Goal: Task Accomplishment & Management: Use online tool/utility

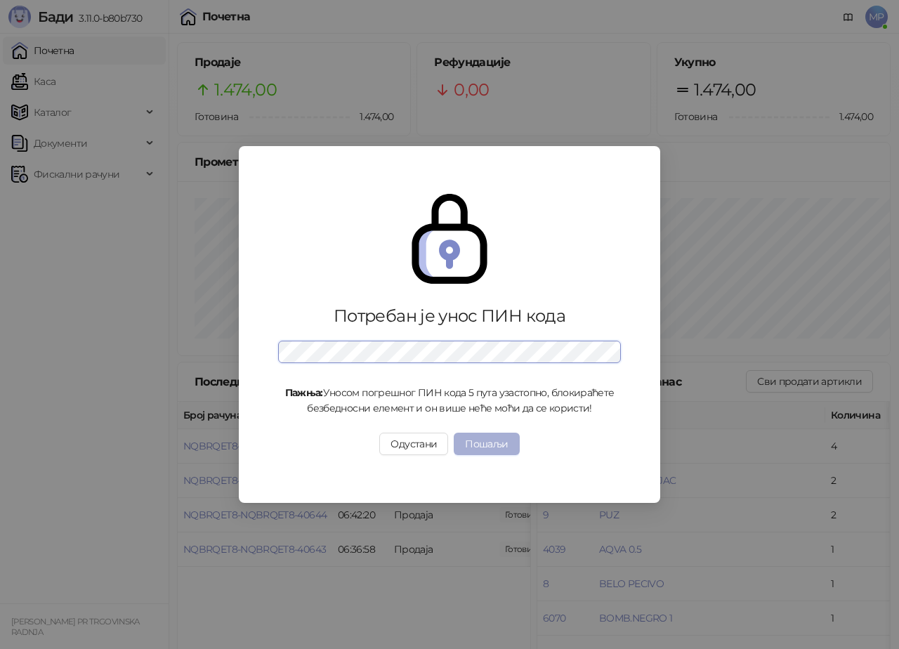
click at [479, 455] on button "Пошаљи" at bounding box center [486, 444] width 65 height 22
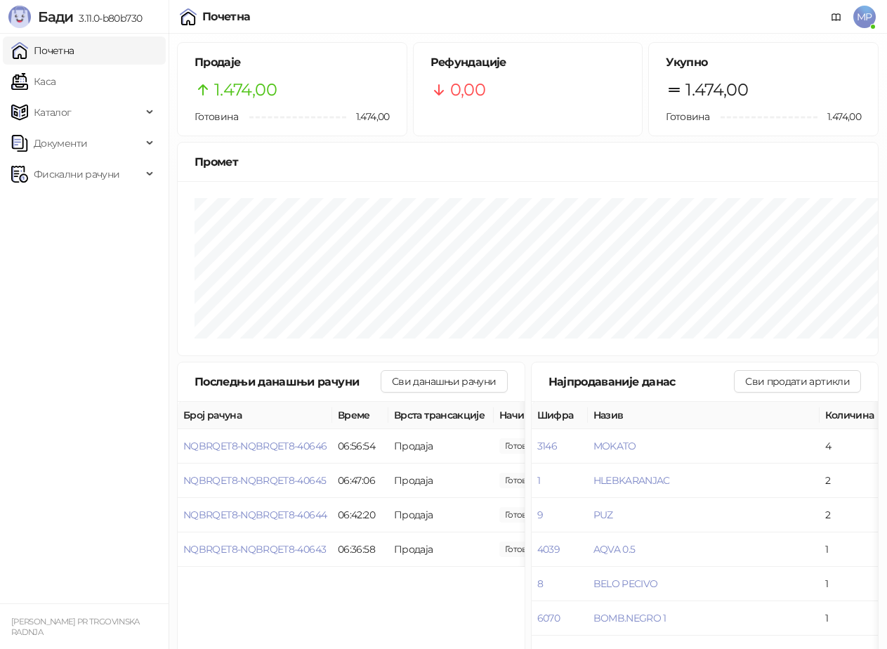
click at [180, 25] on img at bounding box center [188, 16] width 17 height 17
click at [820, 34] on div "MP" at bounding box center [848, 17] width 56 height 34
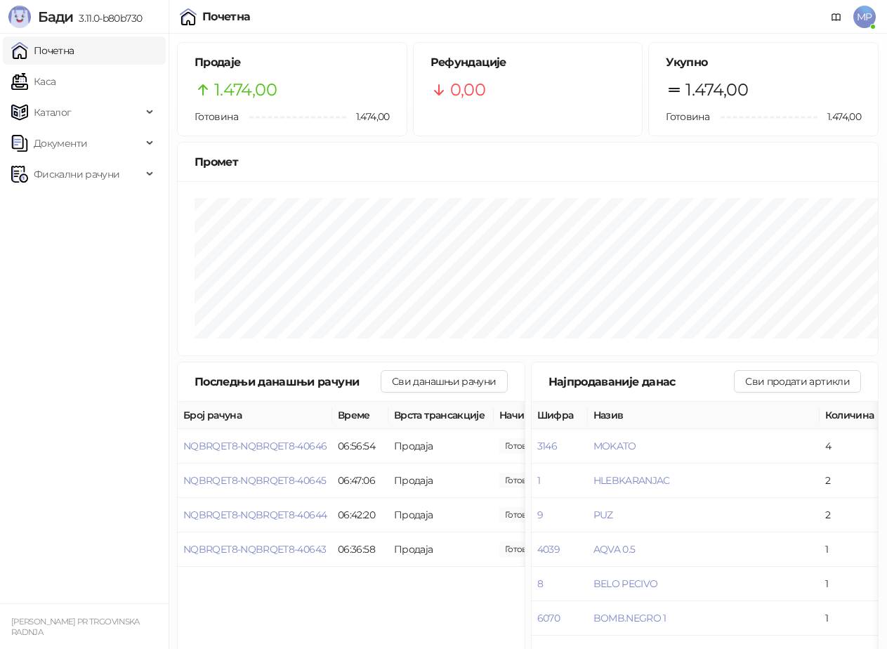
drag, startPoint x: 452, startPoint y: 77, endPoint x: 474, endPoint y: 105, distance: 35.0
click at [197, 25] on div at bounding box center [188, 16] width 17 height 17
click at [192, 25] on img at bounding box center [188, 16] width 17 height 17
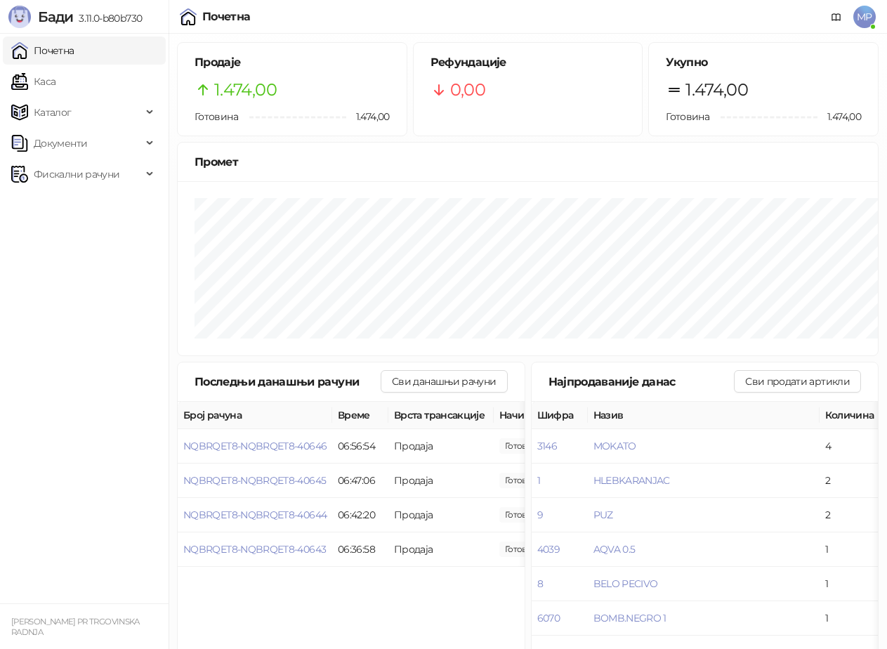
click at [820, 34] on div "MP" at bounding box center [848, 17] width 56 height 34
drag, startPoint x: 766, startPoint y: 203, endPoint x: 697, endPoint y: 204, distance: 69.5
click at [820, 34] on div "MP" at bounding box center [848, 17] width 56 height 34
drag, startPoint x: 554, startPoint y: 220, endPoint x: 520, endPoint y: 220, distance: 34.4
click at [853, 28] on div "MP" at bounding box center [864, 17] width 22 height 22
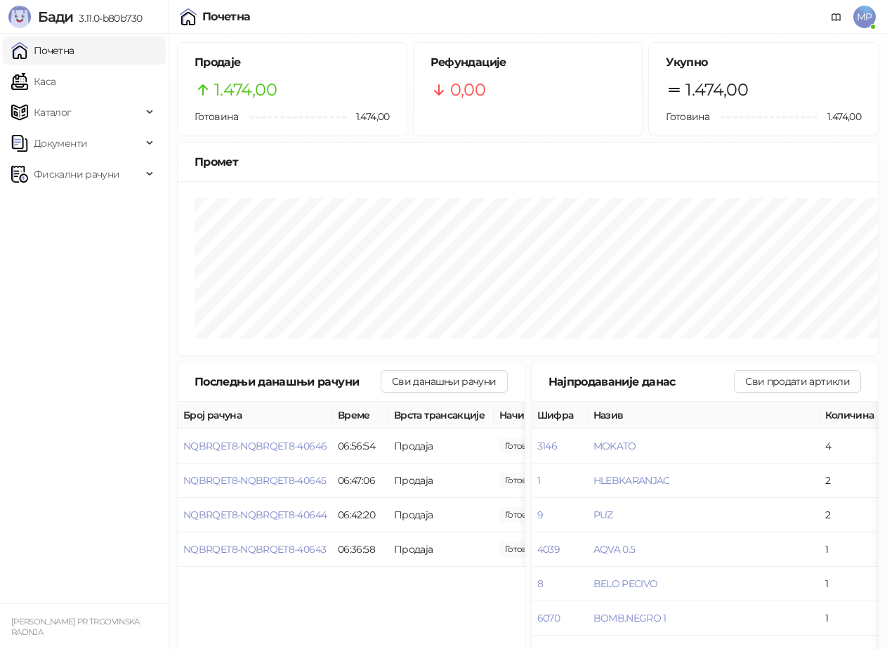
drag, startPoint x: 520, startPoint y: 220, endPoint x: 348, endPoint y: 325, distance: 201.1
click at [853, 28] on div "MP" at bounding box center [864, 17] width 22 height 22
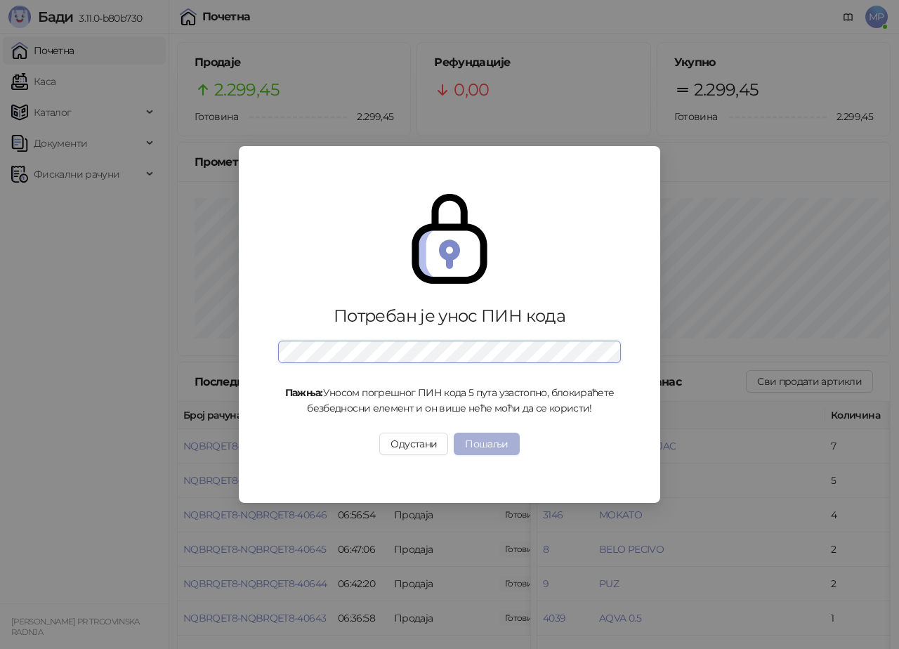
click at [499, 455] on button "Пошаљи" at bounding box center [486, 444] width 65 height 22
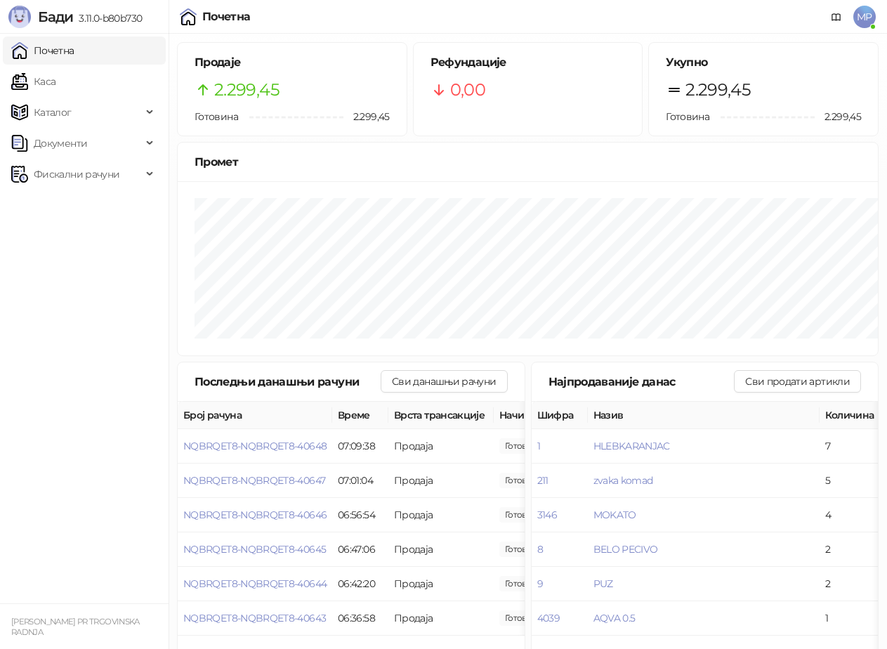
click at [820, 34] on div "MP" at bounding box center [848, 17] width 56 height 34
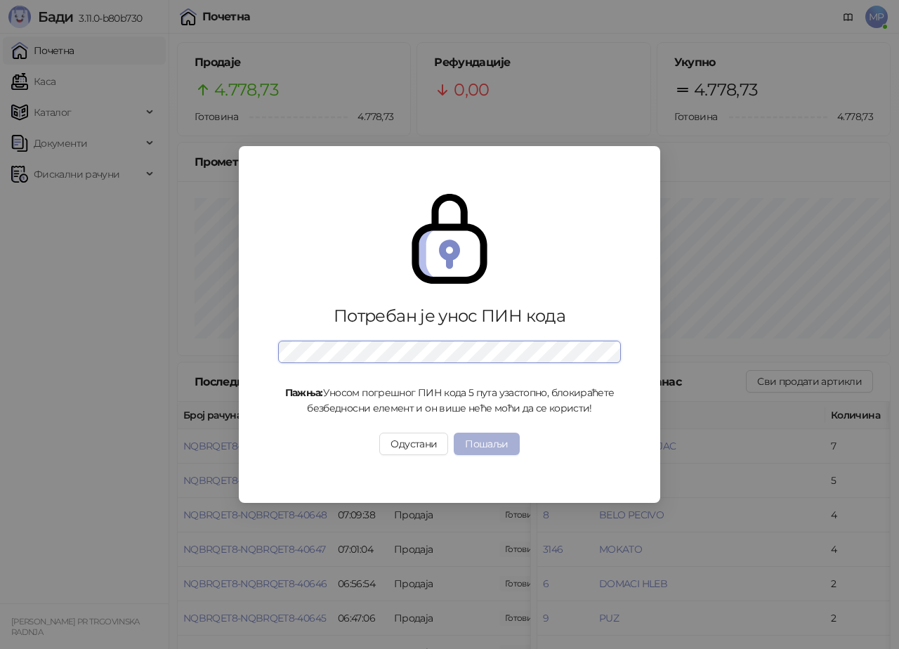
click at [482, 455] on button "Пошаљи" at bounding box center [486, 444] width 65 height 22
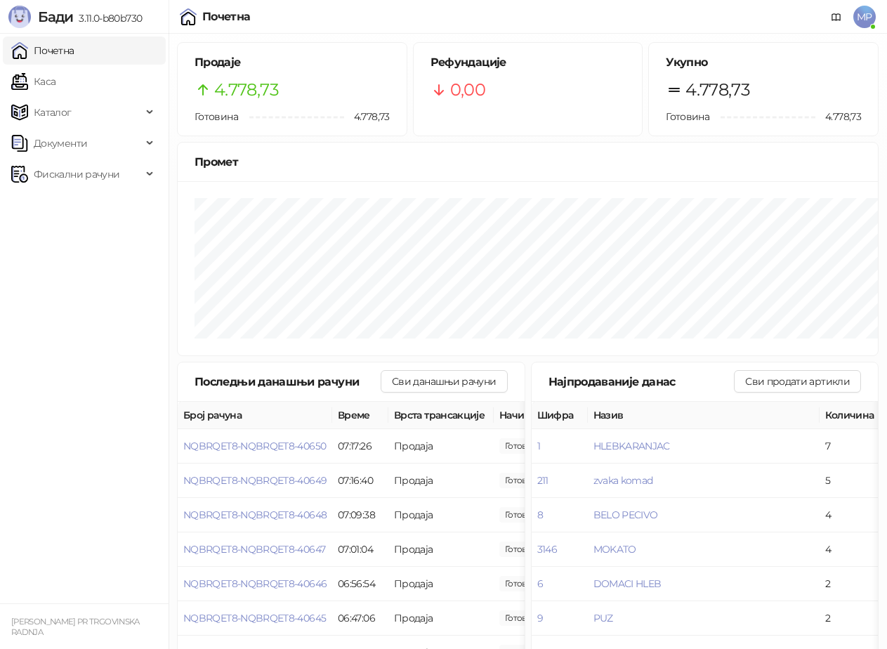
click at [202, 22] on div "Почетна" at bounding box center [226, 16] width 48 height 11
drag, startPoint x: 430, startPoint y: 144, endPoint x: 681, endPoint y: 254, distance: 273.6
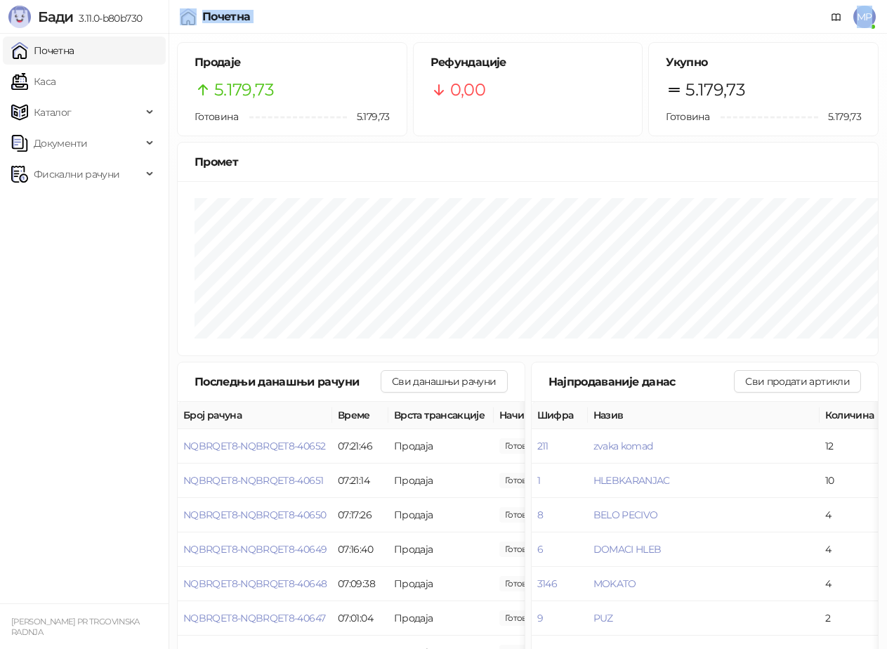
click at [681, 34] on div "Почетна MP" at bounding box center [443, 17] width 865 height 34
click at [31, 28] on img at bounding box center [19, 17] width 22 height 22
click at [192, 25] on img at bounding box center [188, 16] width 17 height 17
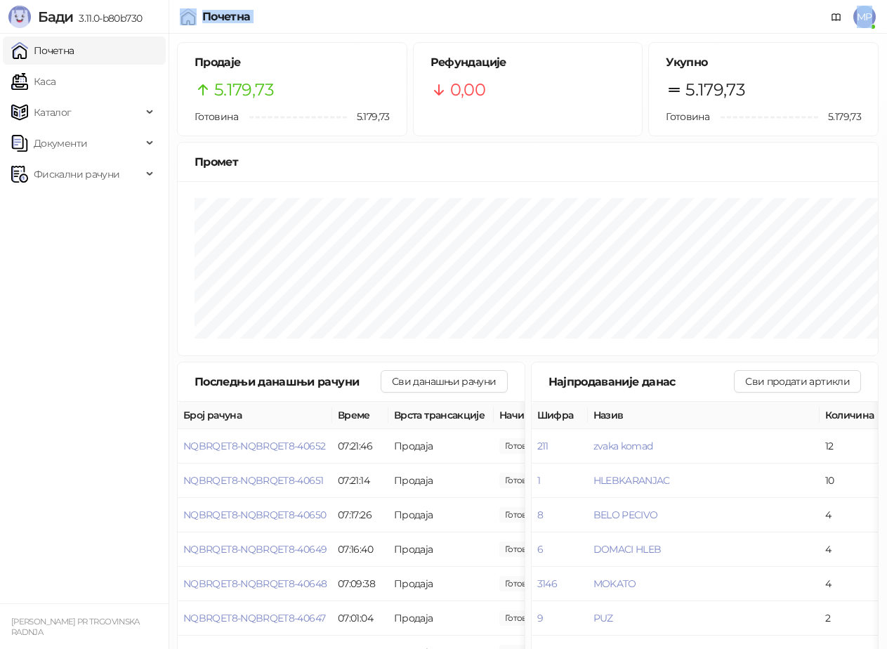
click at [202, 22] on div "Почетна" at bounding box center [226, 16] width 48 height 11
click at [831, 23] on icon at bounding box center [836, 17] width 11 height 11
click at [837, 28] on icon at bounding box center [857, 10] width 40 height 37
click at [820, 34] on div "MP" at bounding box center [848, 17] width 56 height 34
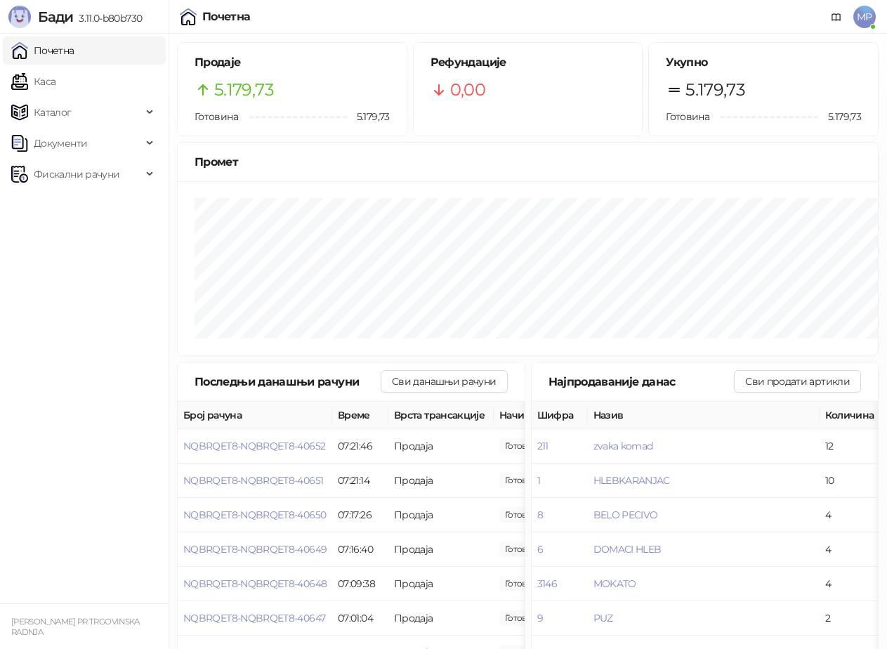
click at [202, 22] on div "Почетна" at bounding box center [226, 16] width 48 height 11
click at [831, 23] on icon at bounding box center [836, 17] width 11 height 11
click at [197, 25] on img at bounding box center [188, 16] width 17 height 17
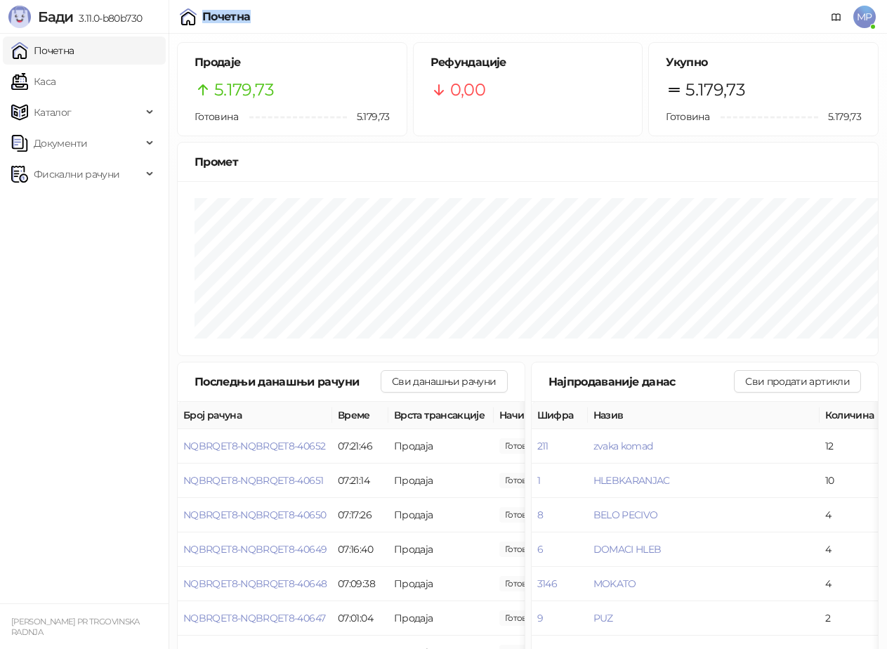
drag, startPoint x: 205, startPoint y: 63, endPoint x: 149, endPoint y: 53, distance: 56.9
click at [197, 25] on img at bounding box center [188, 16] width 17 height 17
click at [832, 20] on icon at bounding box center [836, 17] width 8 height 6
click at [31, 28] on img at bounding box center [19, 17] width 22 height 22
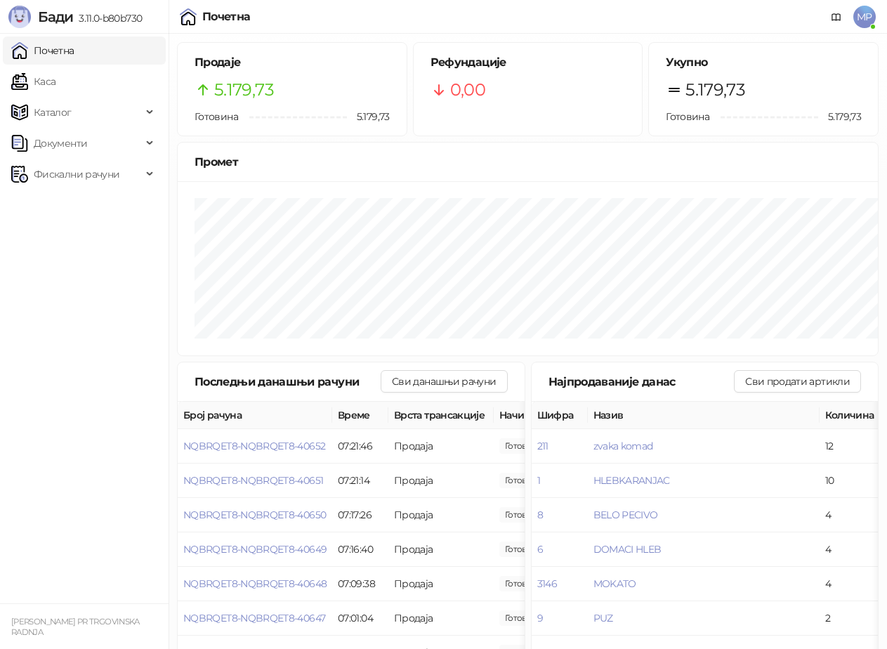
click at [31, 28] on img at bounding box center [19, 17] width 22 height 22
click at [837, 28] on icon at bounding box center [857, 10] width 40 height 37
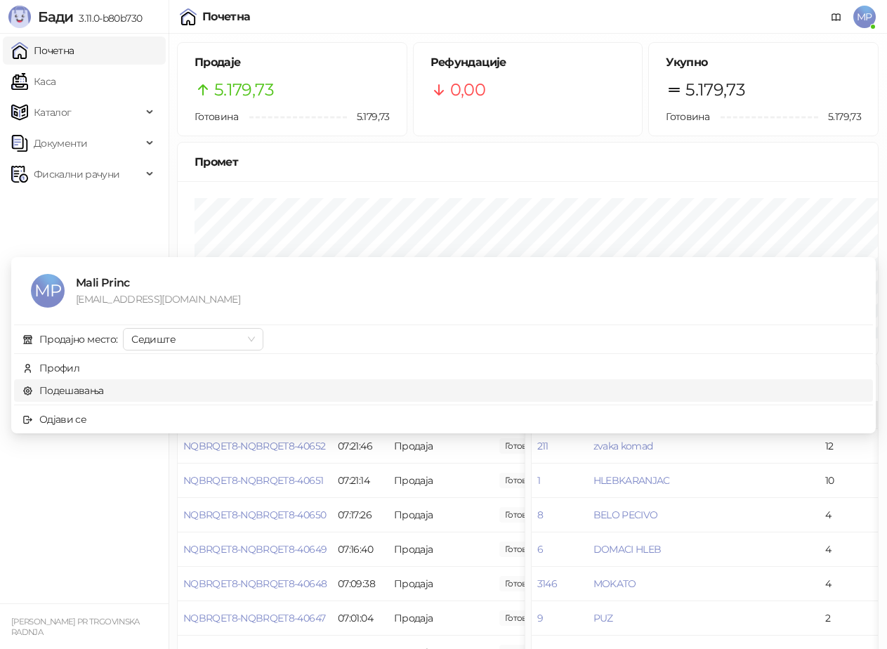
click at [73, 397] on link "Подешавања" at bounding box center [62, 390] width 81 height 13
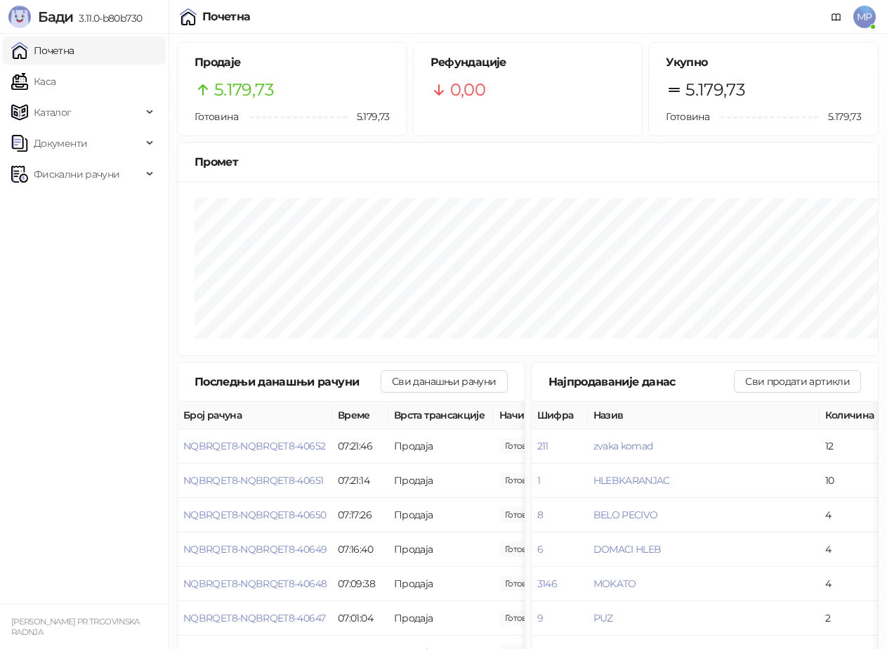
drag, startPoint x: 93, startPoint y: 6, endPoint x: 30, endPoint y: 166, distance: 171.9
click at [202, 22] on div "Почетна" at bounding box center [226, 16] width 48 height 11
click at [831, 23] on icon at bounding box center [836, 17] width 11 height 11
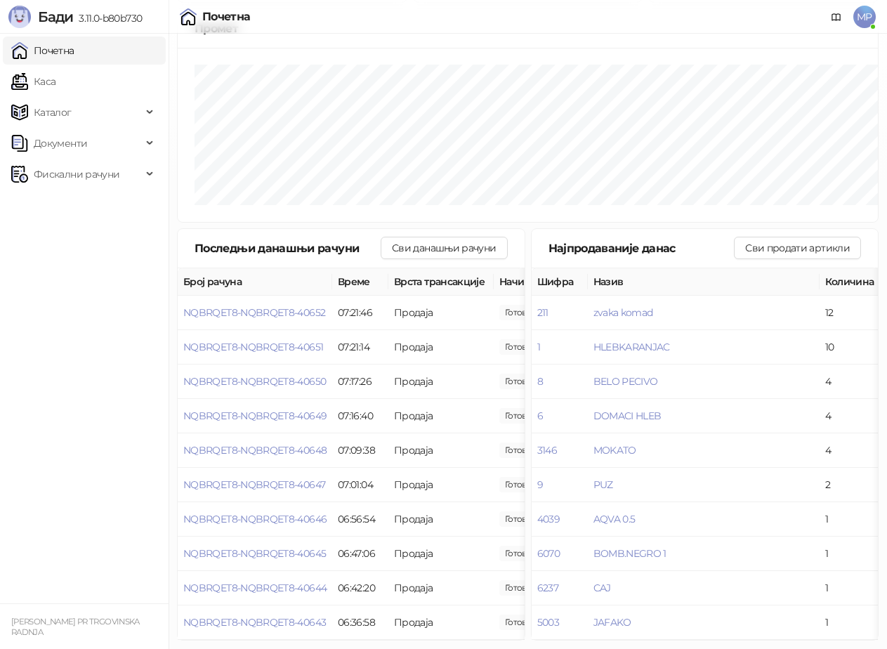
scroll to position [184, 0]
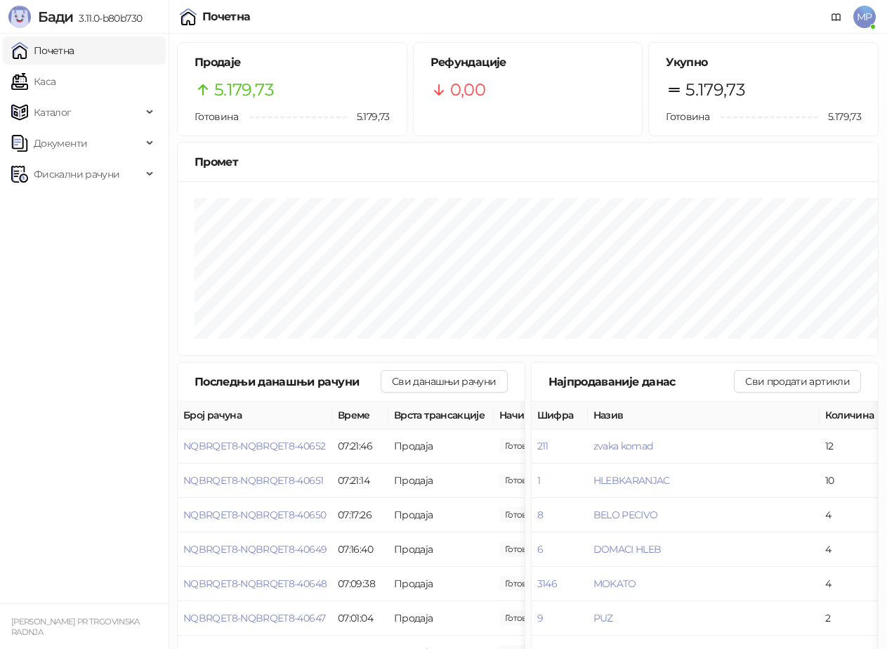
click at [197, 25] on div at bounding box center [188, 16] width 17 height 17
click at [31, 28] on img at bounding box center [19, 17] width 22 height 22
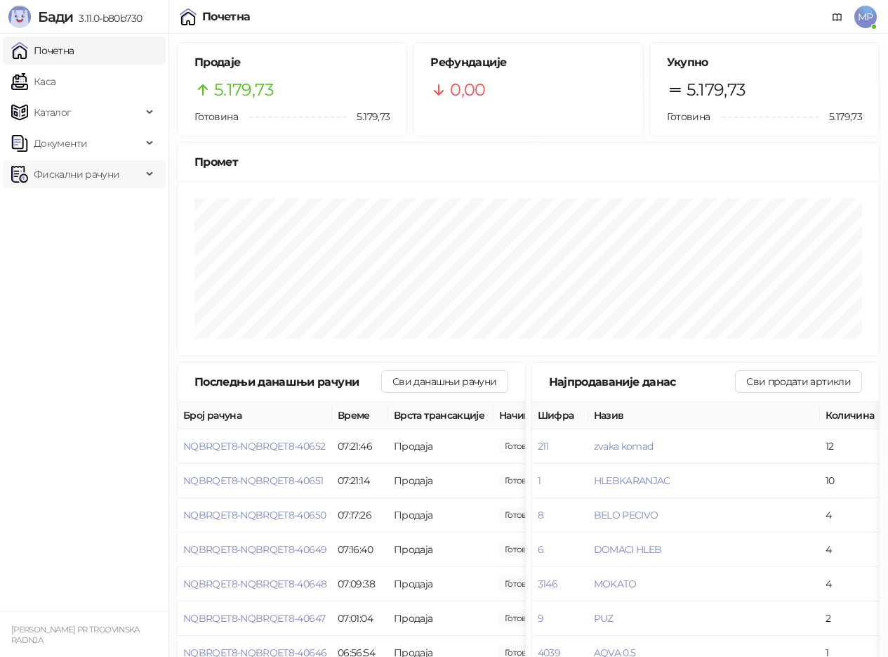
click at [67, 172] on span "Фискални рачуни" at bounding box center [77, 174] width 86 height 28
click at [65, 204] on link "Издати рачуни" at bounding box center [64, 205] width 94 height 28
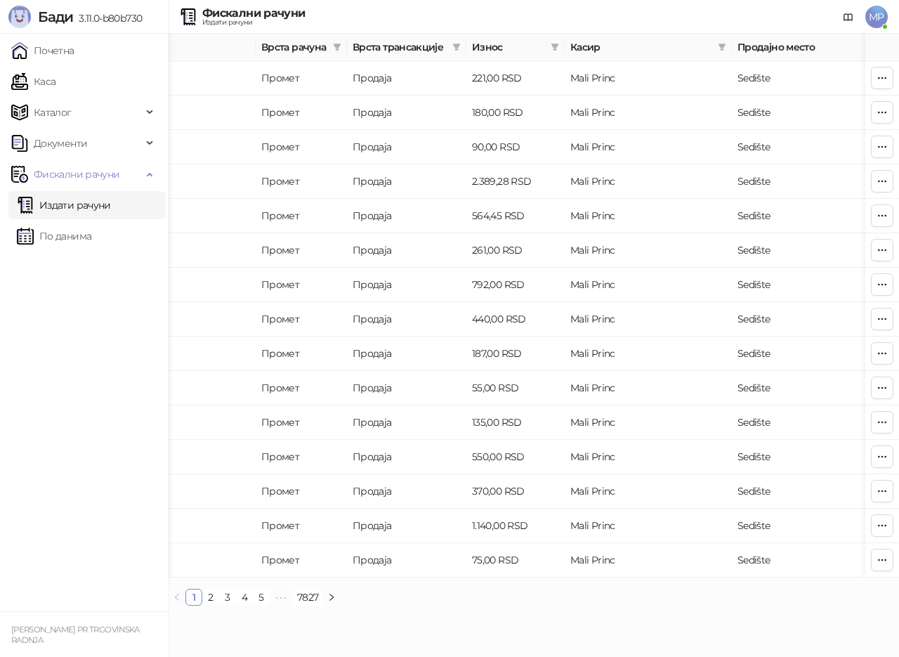
scroll to position [0, 502]
click at [880, 385] on icon "button" at bounding box center [881, 387] width 11 height 11
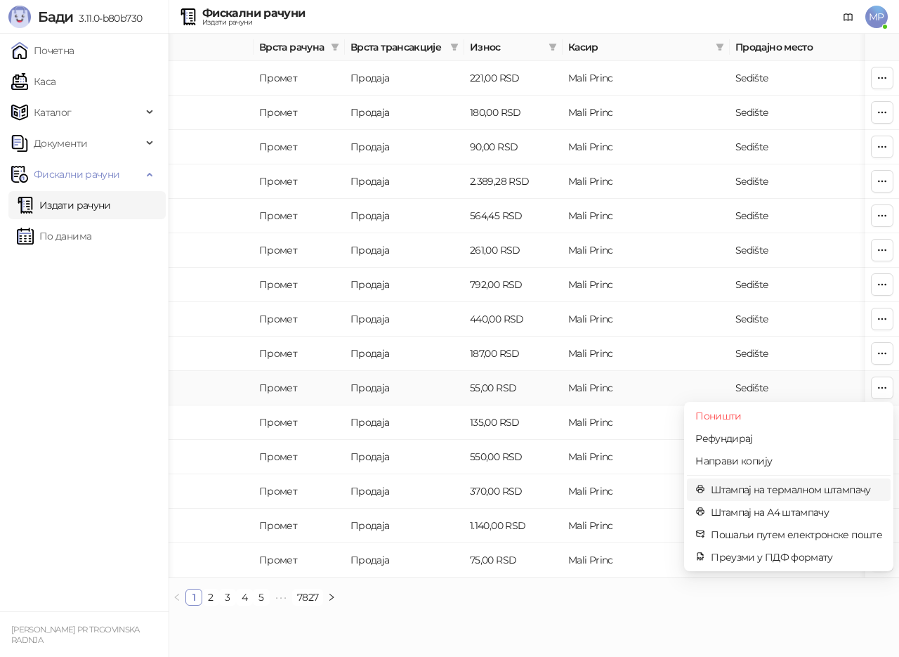
click at [773, 490] on span "Штампај на термалном штампачу" at bounding box center [796, 489] width 171 height 15
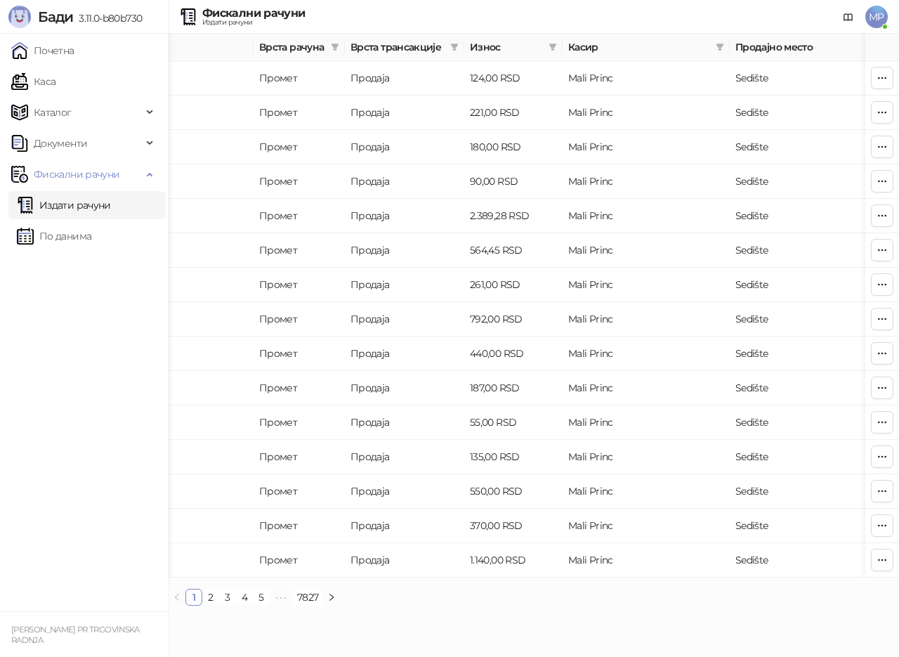
click at [65, 203] on link "Издати рачуни" at bounding box center [64, 205] width 94 height 28
click at [883, 75] on icon "button" at bounding box center [881, 77] width 11 height 11
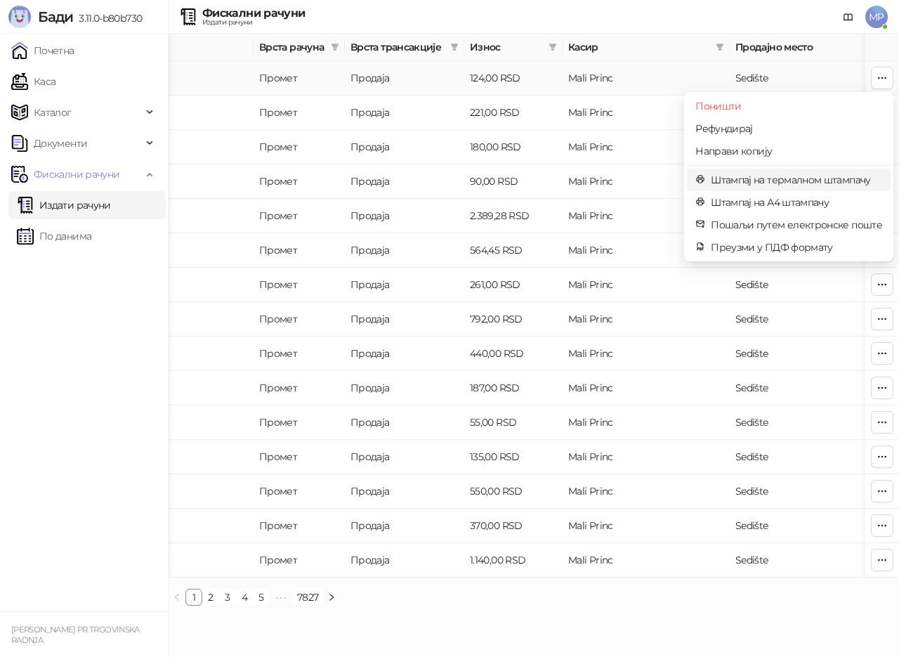
click at [798, 176] on span "Штампај на термалном штампачу" at bounding box center [796, 179] width 171 height 15
